Goal: Task Accomplishment & Management: Manage account settings

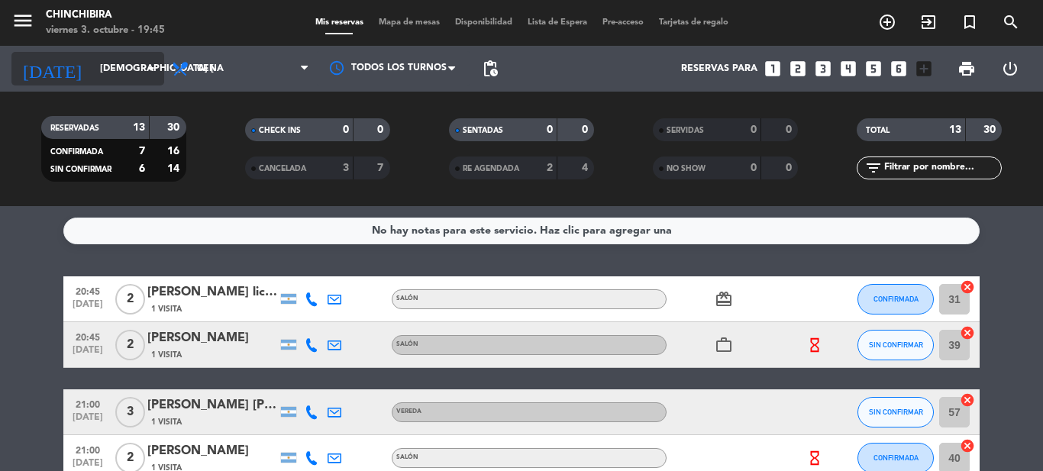
click at [92, 61] on input "[DEMOGRAPHIC_DATA] [DATE]" at bounding box center [156, 69] width 129 height 26
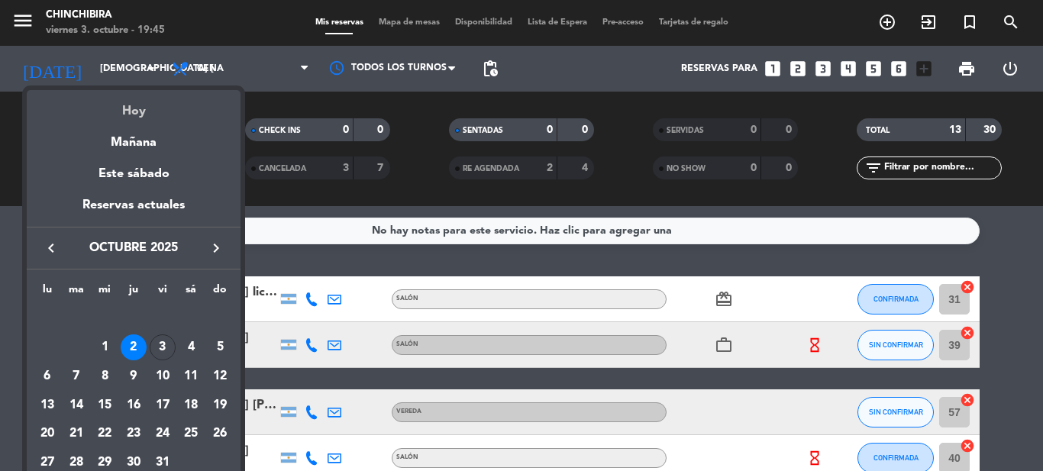
click at [138, 98] on div "Hoy" at bounding box center [134, 105] width 214 height 31
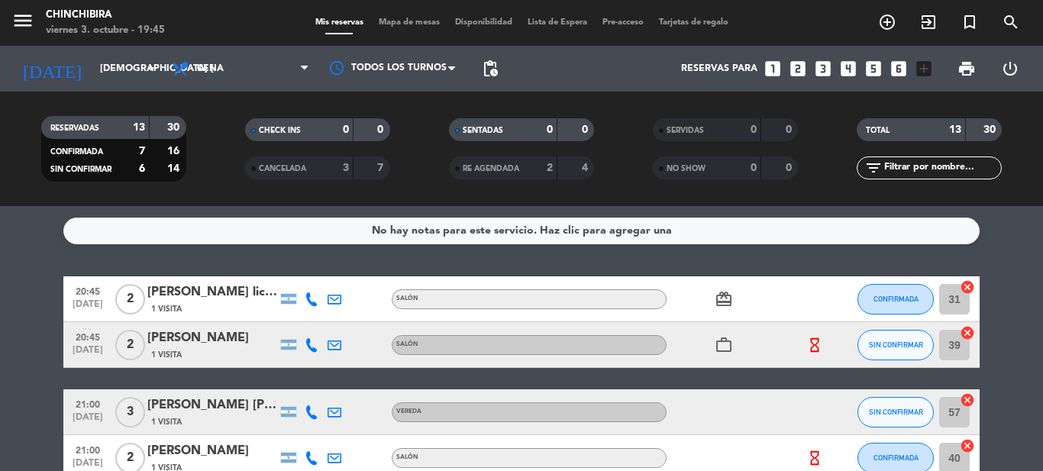
type input "vie. [DATE]"
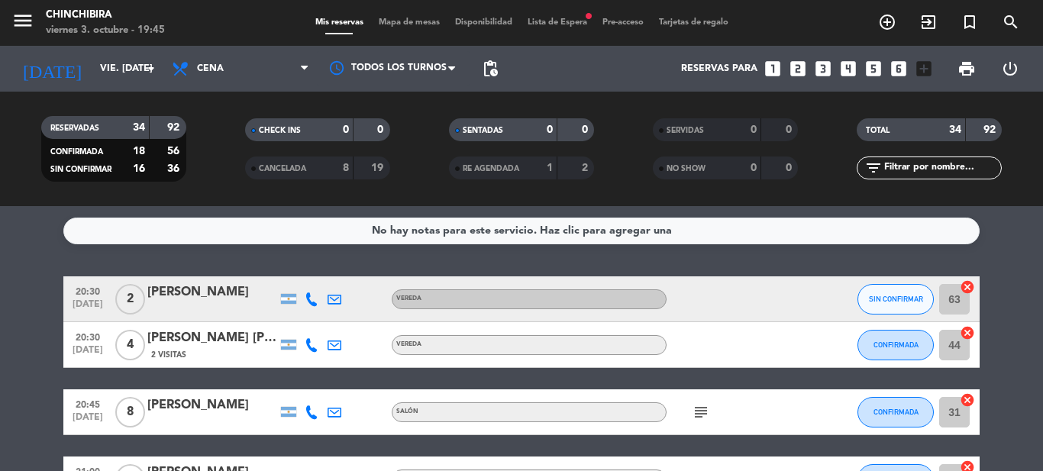
click at [560, 17] on div "Mis reservas Mapa de mesas Disponibilidad Lista de Espera fiber_manual_record P…" at bounding box center [522, 23] width 428 height 14
click at [560, 19] on span "Lista de Espera fiber_manual_record" at bounding box center [557, 22] width 75 height 8
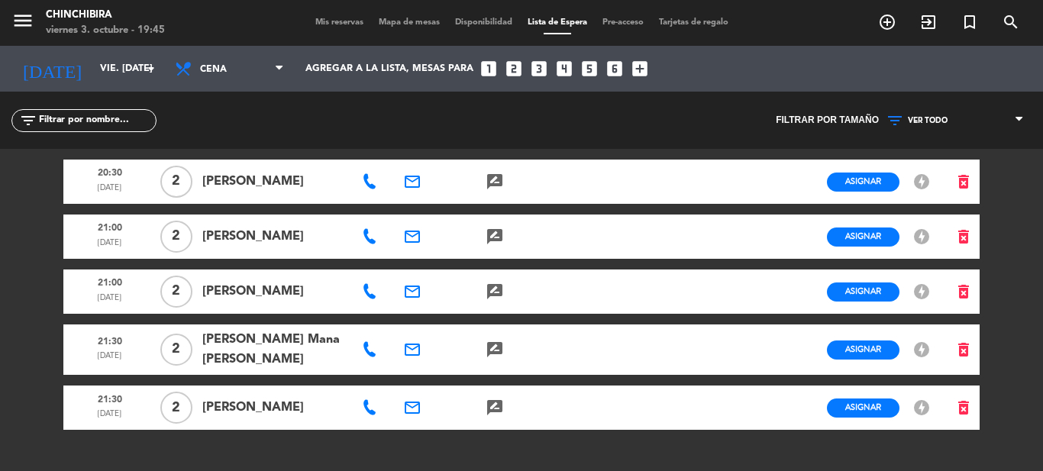
click at [327, 20] on span "Mis reservas" at bounding box center [339, 22] width 63 height 8
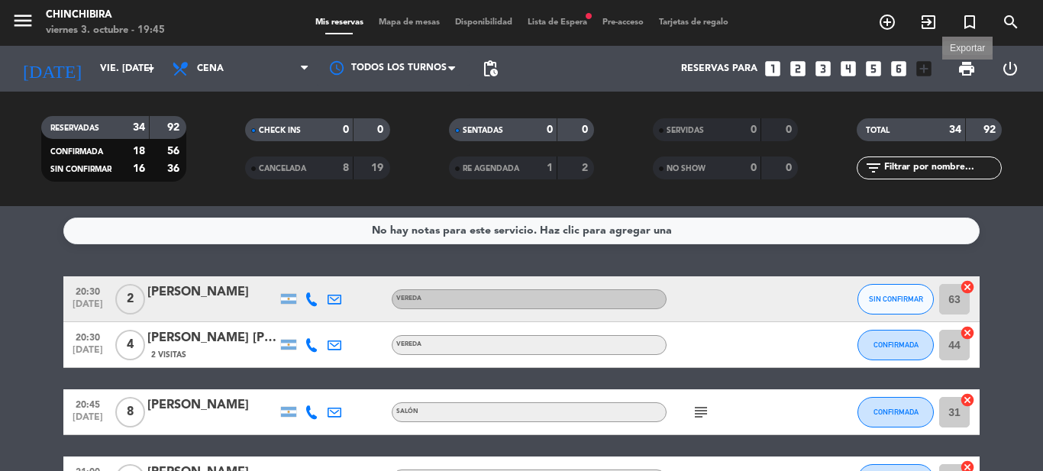
click at [965, 66] on span "print" at bounding box center [967, 69] width 18 height 18
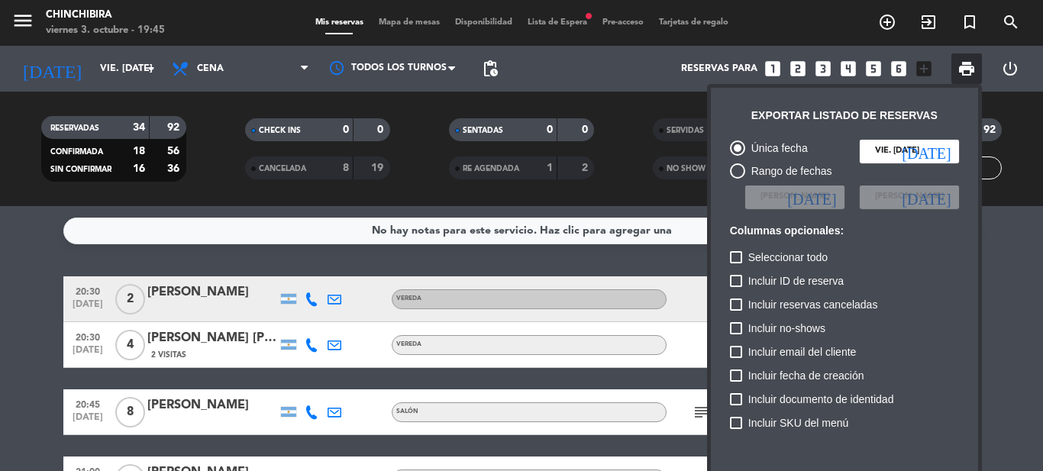
scroll to position [93, 0]
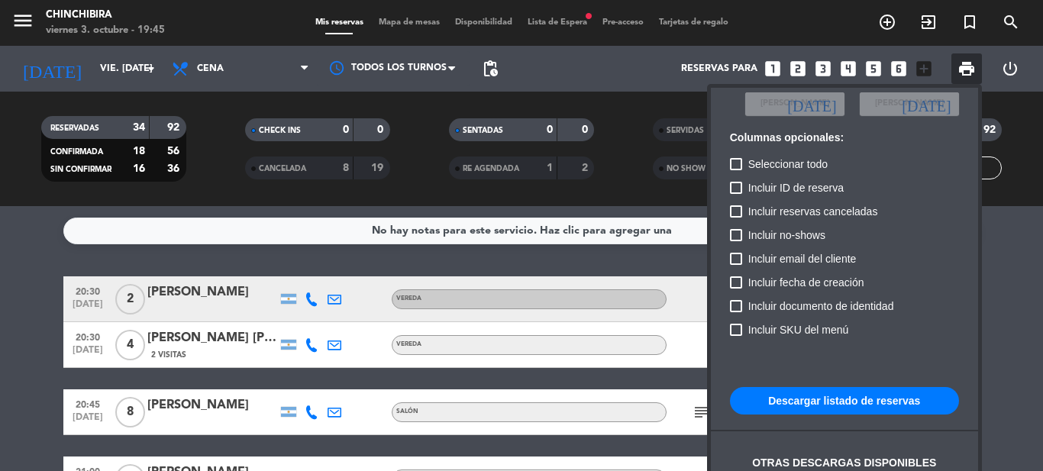
click at [823, 399] on button "Descargar listado de reservas" at bounding box center [844, 400] width 229 height 27
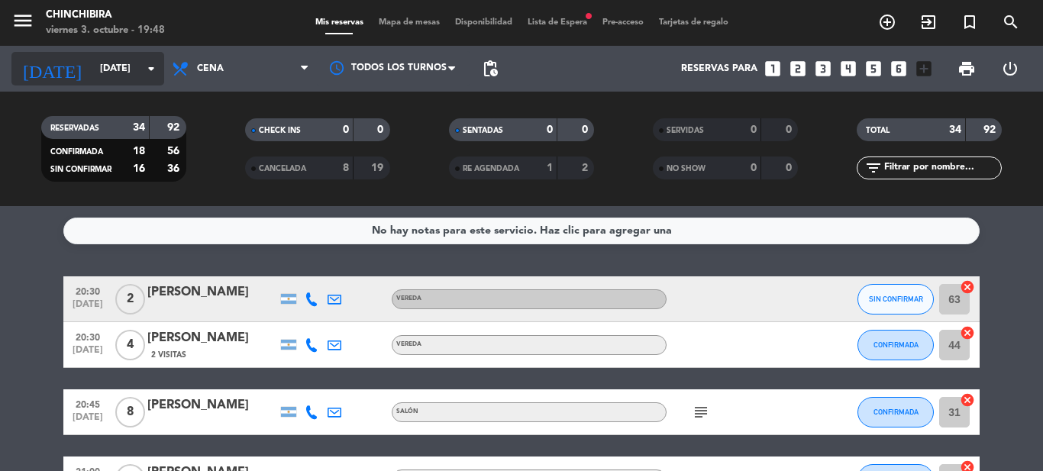
click at [92, 59] on input "[DATE]" at bounding box center [156, 69] width 129 height 26
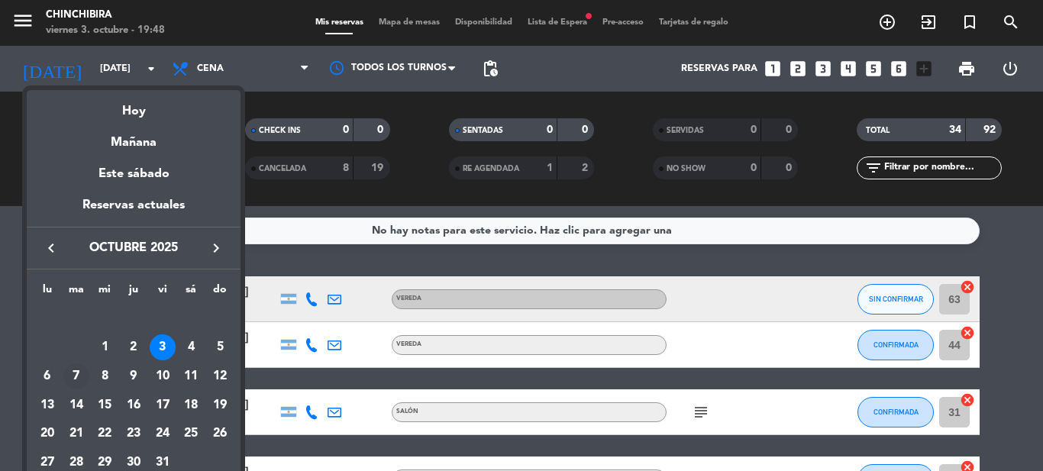
click at [76, 377] on div "7" at bounding box center [76, 377] width 26 height 26
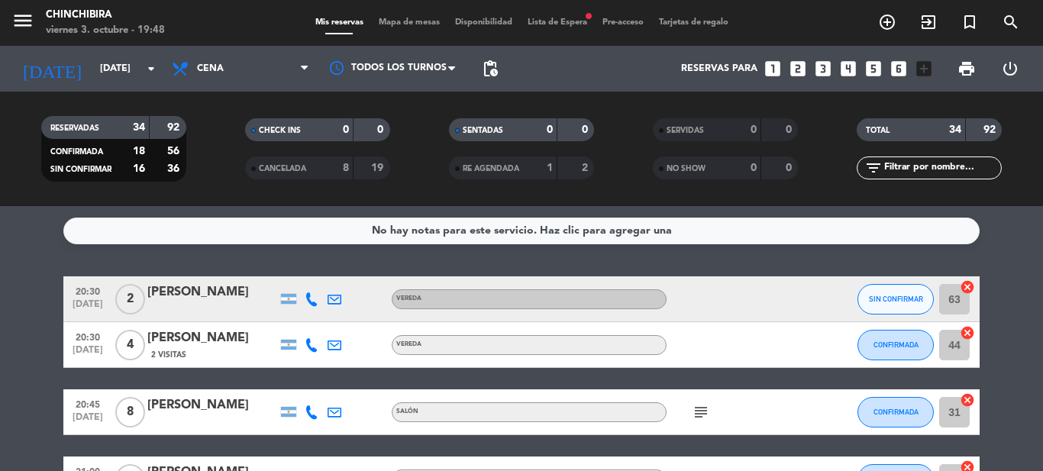
type input "mar. 7 oct."
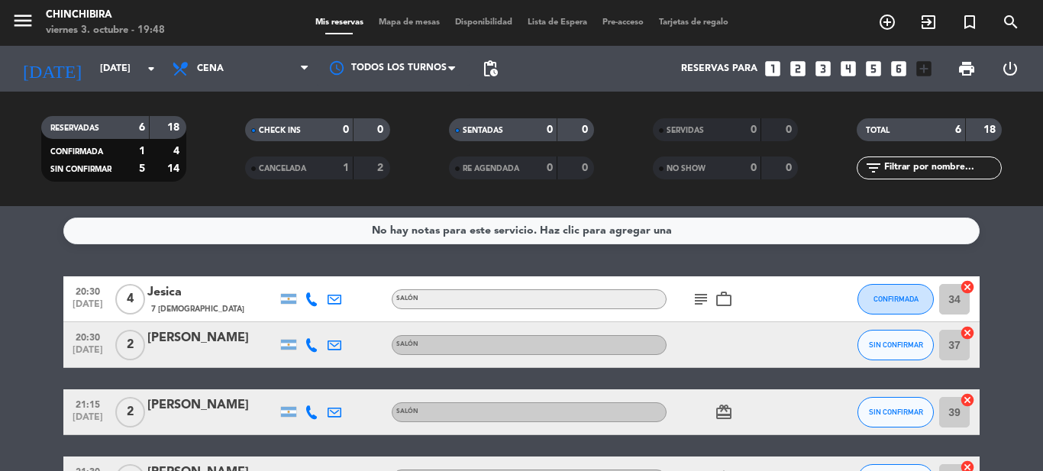
click at [703, 296] on icon "subject" at bounding box center [701, 299] width 18 height 18
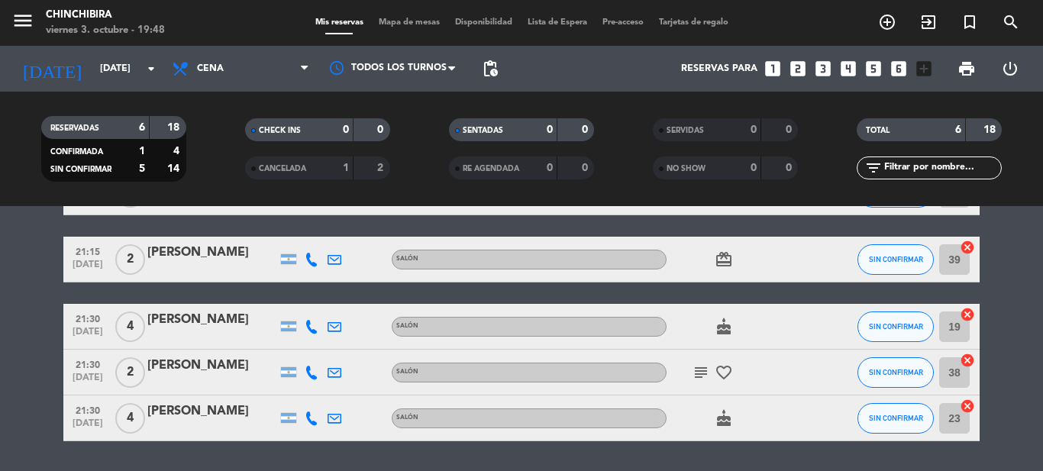
click at [698, 376] on icon "subject" at bounding box center [701, 373] width 18 height 18
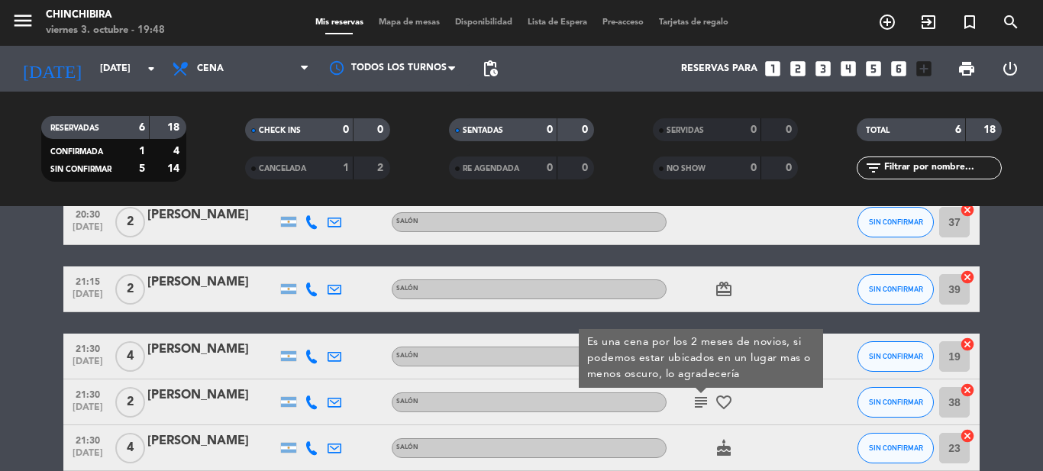
scroll to position [0, 0]
